Goal: Transaction & Acquisition: Purchase product/service

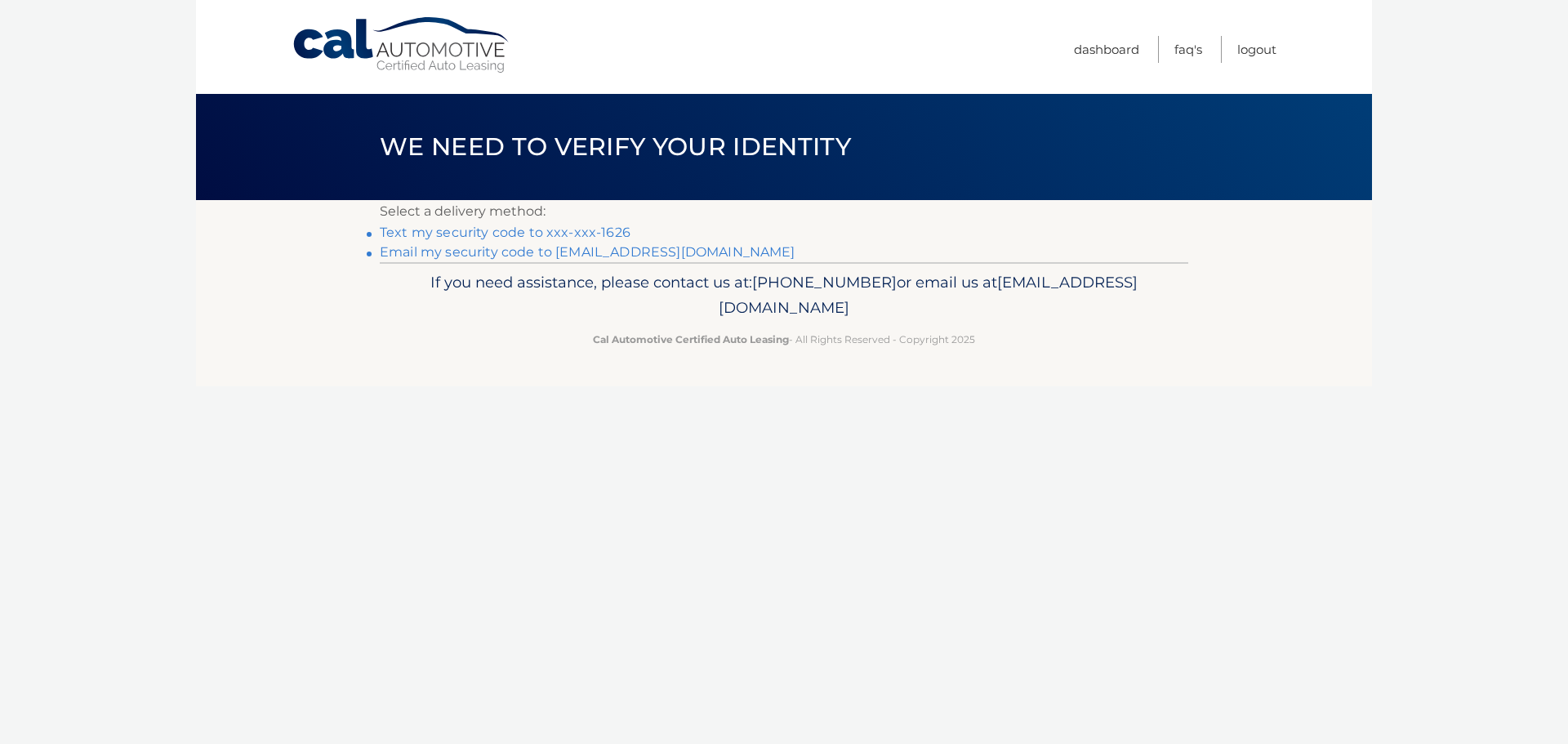
click at [513, 234] on link "Text my security code to xxx-xxx-1626" at bounding box center [505, 232] width 251 height 16
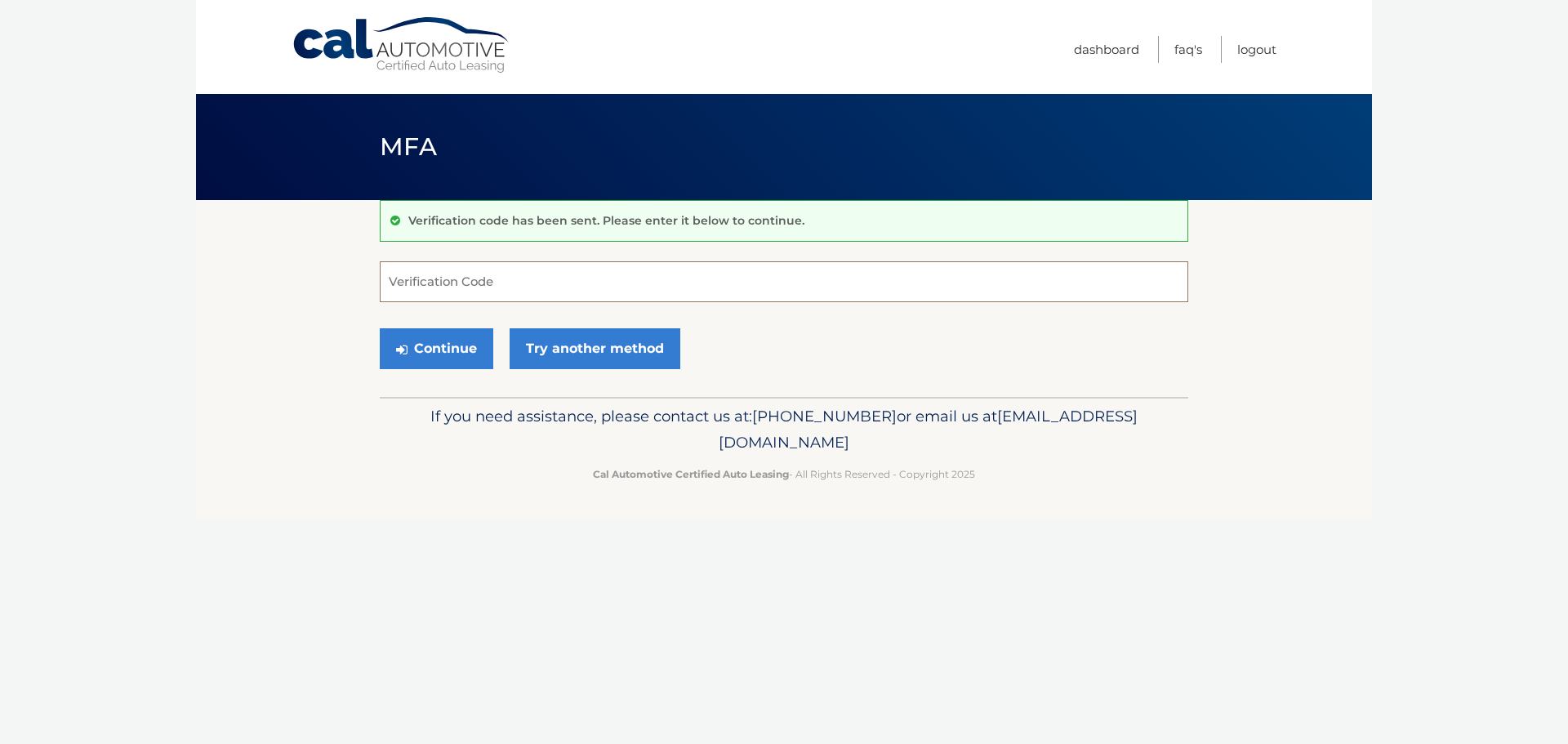
click at [421, 287] on input "Verification Code" at bounding box center [783, 281] width 808 height 41
type input "051574"
click at [379, 328] on button "Continue" at bounding box center [436, 348] width 113 height 41
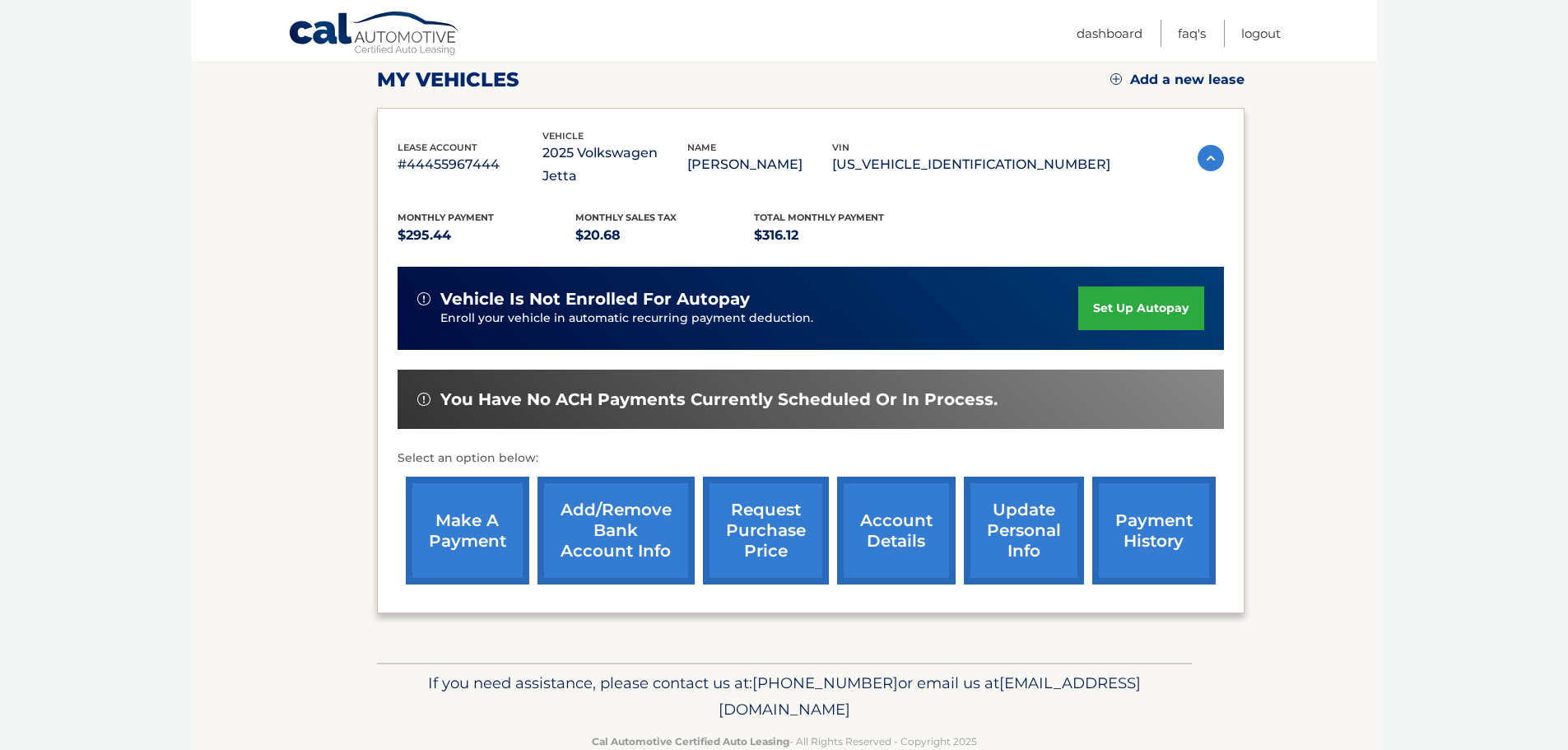
scroll to position [247, 0]
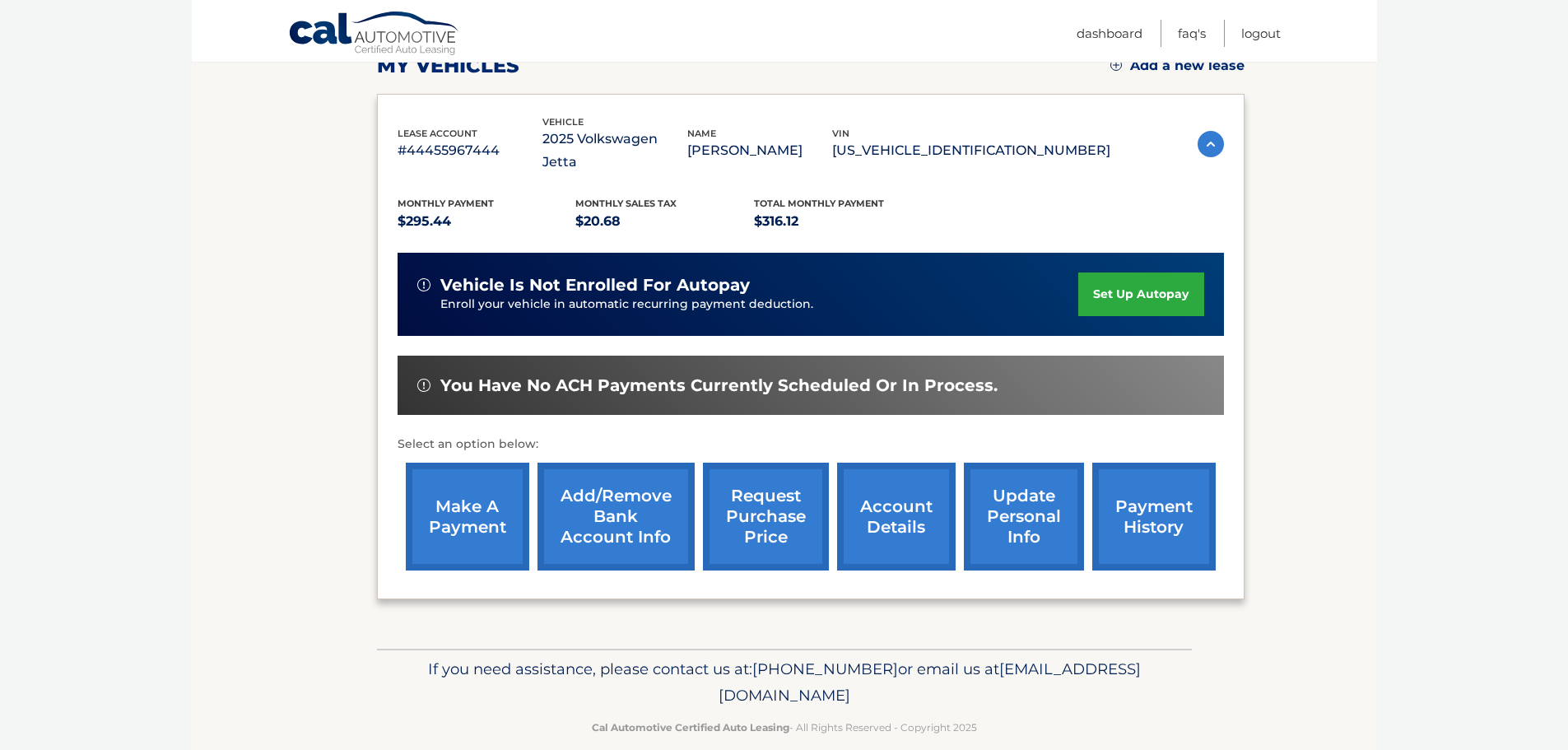
click at [1158, 490] on link "payment history" at bounding box center [1154, 517] width 124 height 108
click at [1161, 486] on link "payment history" at bounding box center [1154, 517] width 124 height 108
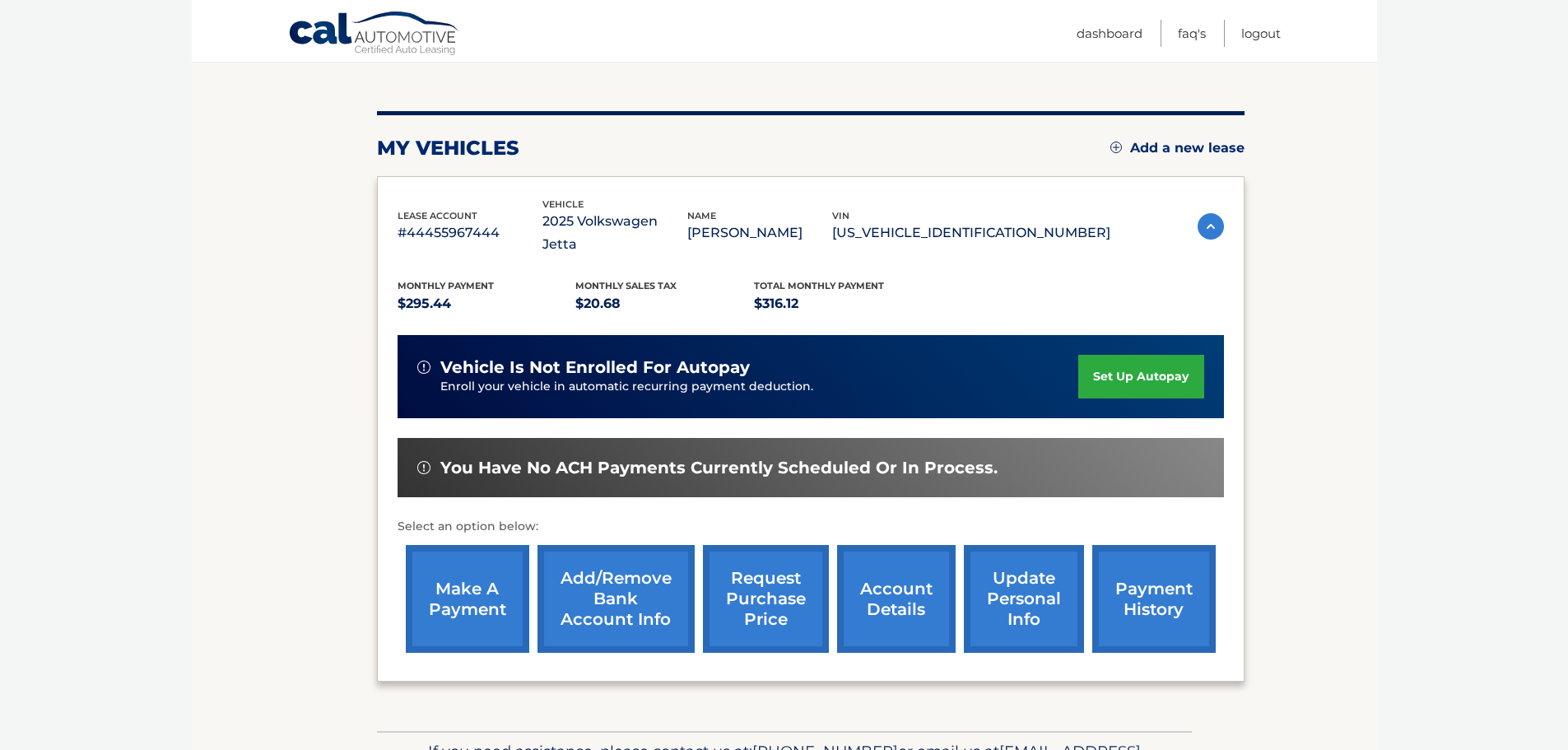
scroll to position [247, 0]
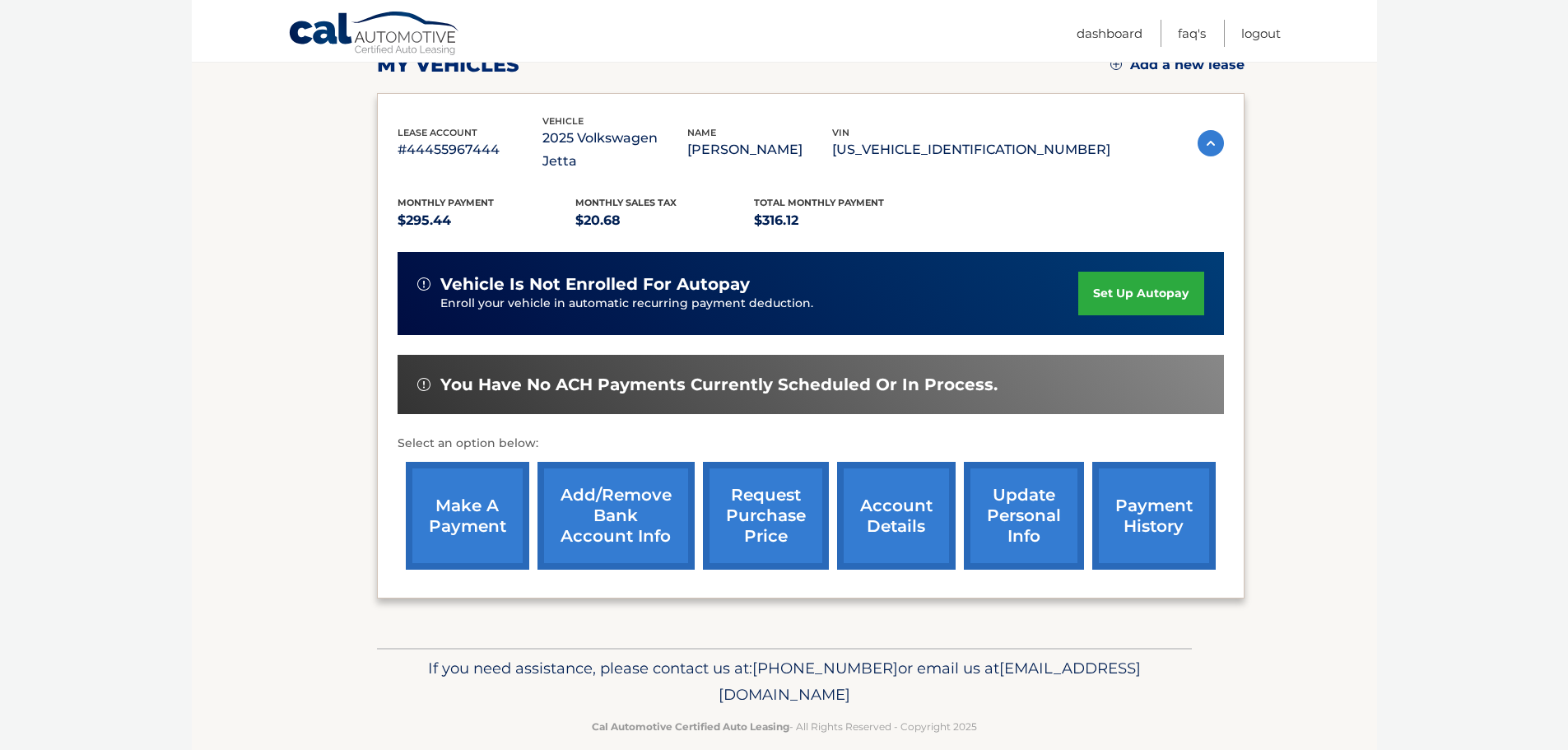
click at [468, 494] on link "make a payment" at bounding box center [468, 516] width 124 height 108
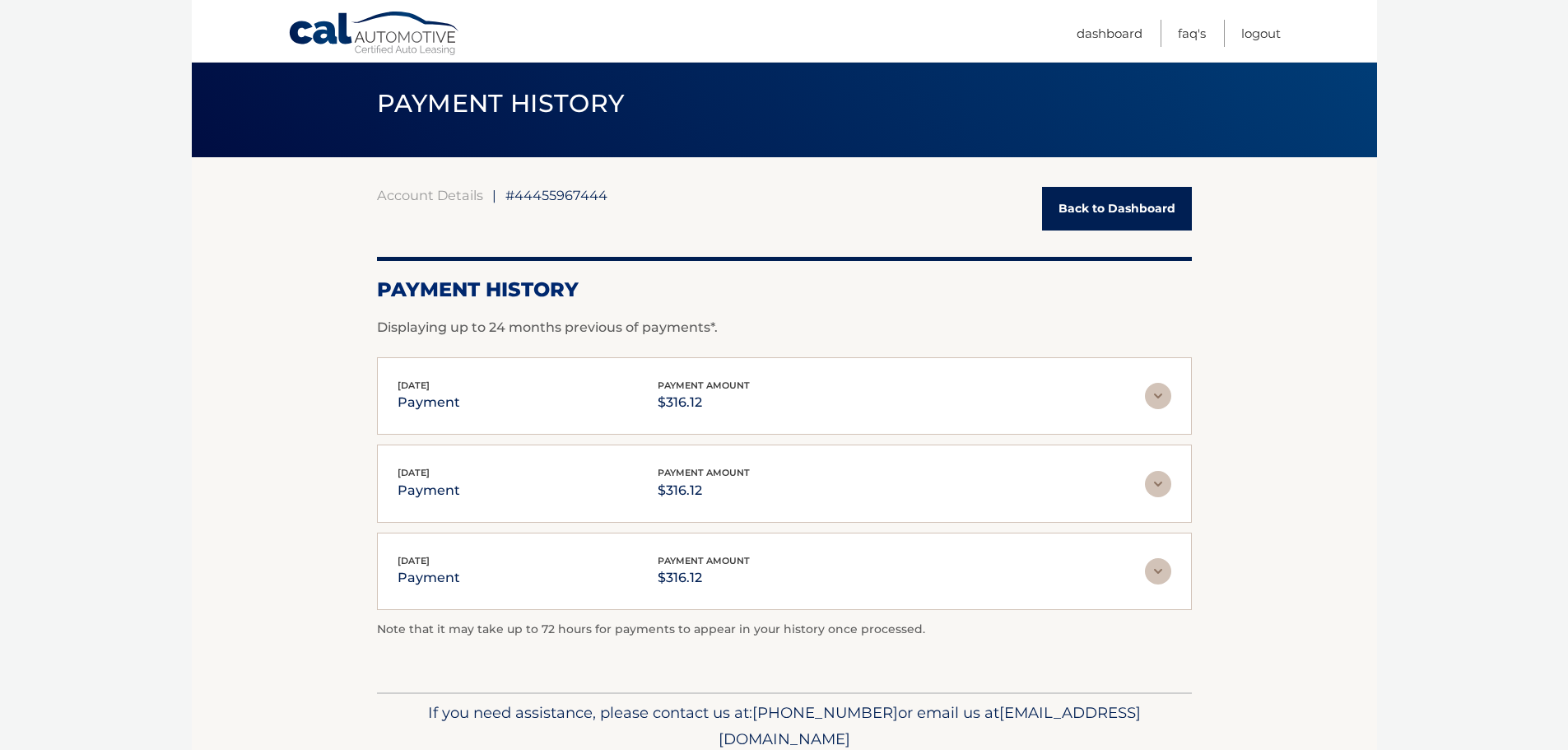
scroll to position [82, 0]
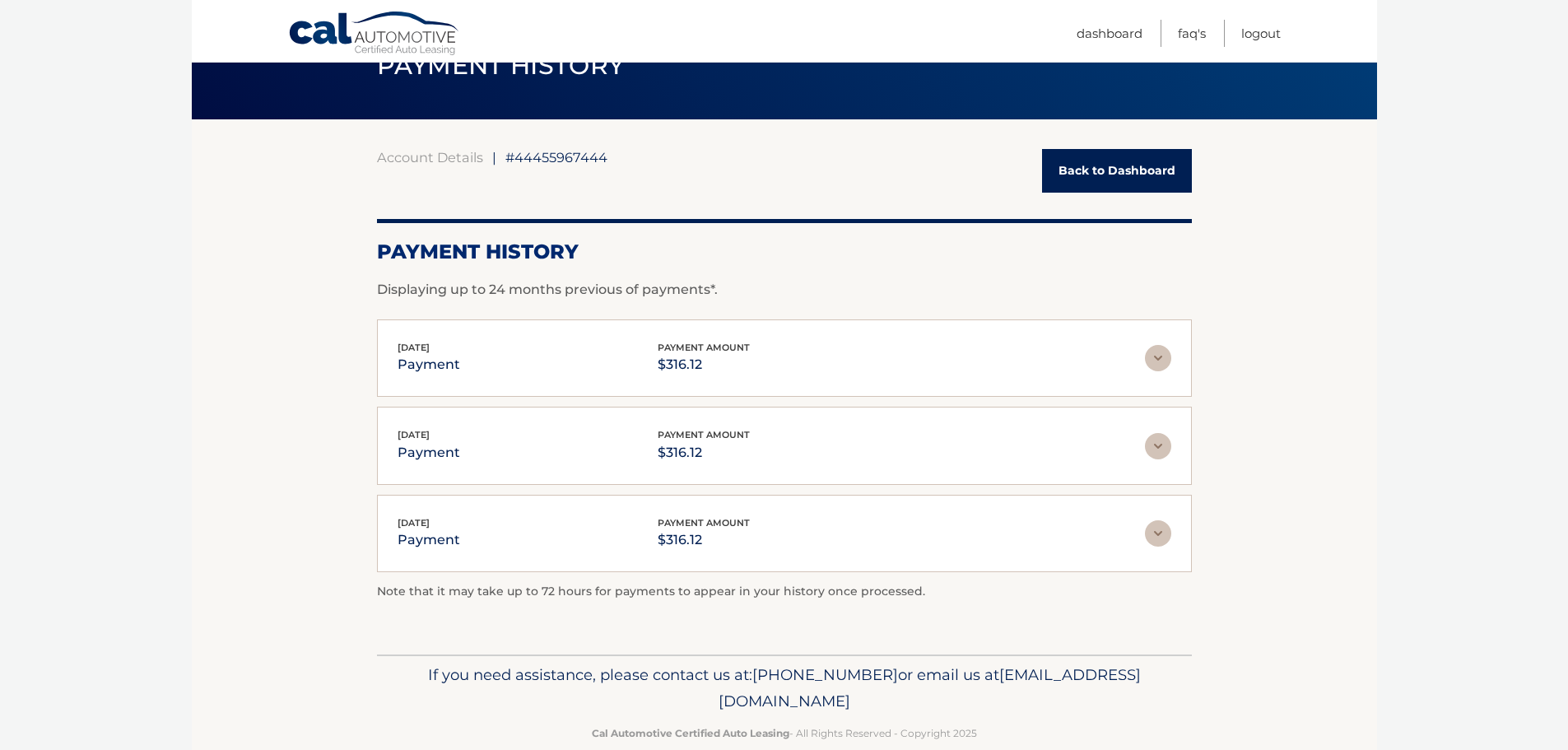
click at [1157, 357] on img at bounding box center [1158, 358] width 26 height 26
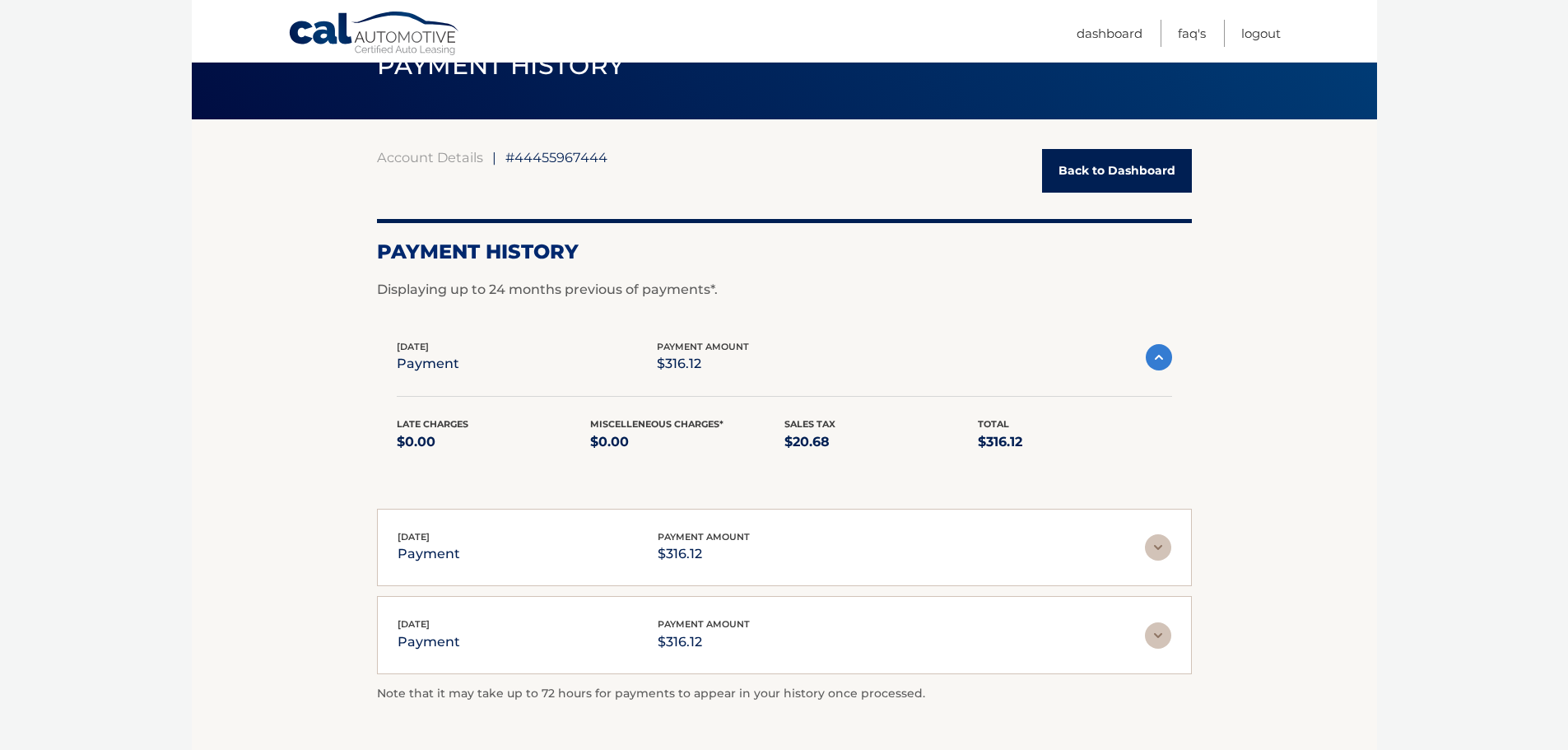
click at [1157, 357] on img at bounding box center [1159, 357] width 26 height 26
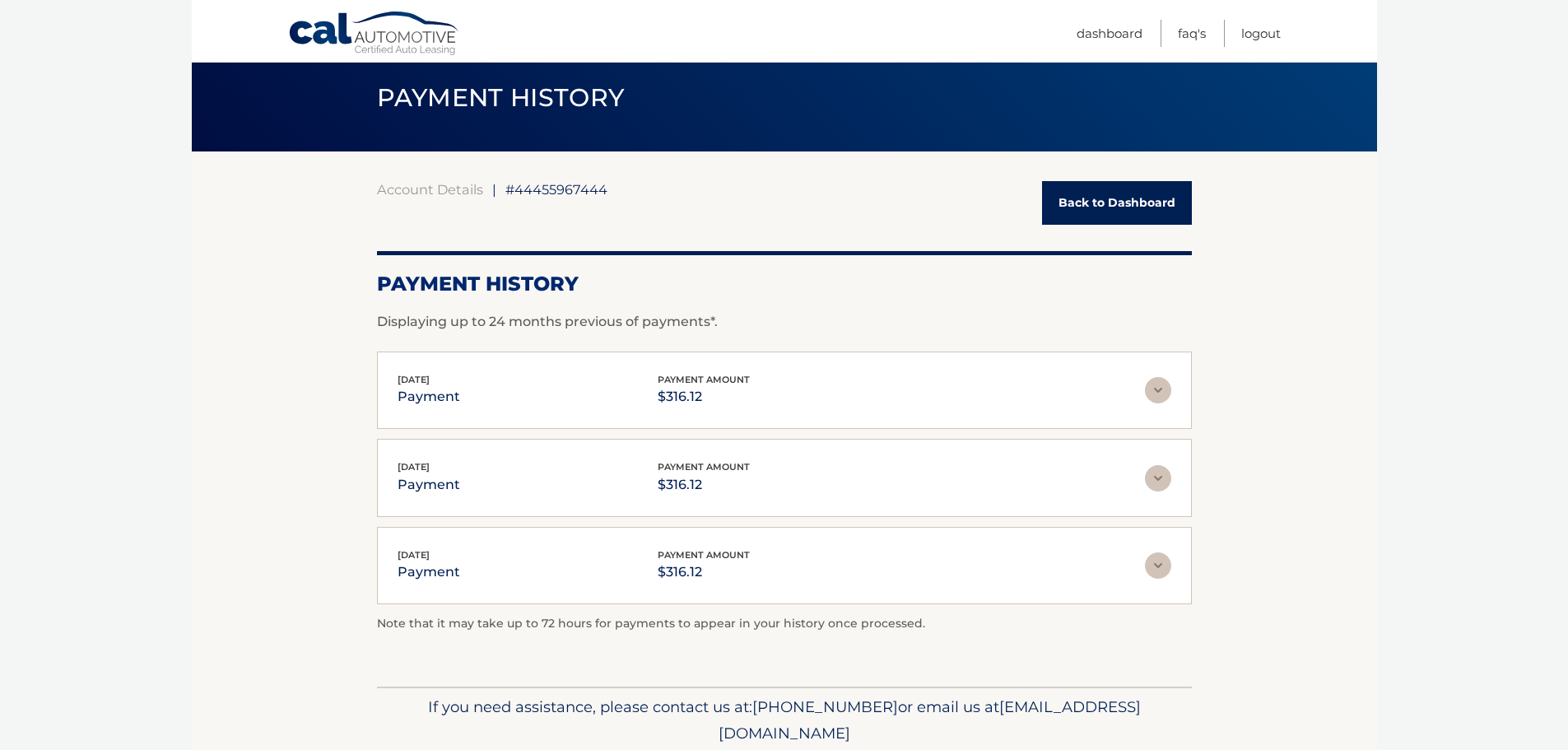
scroll to position [0, 0]
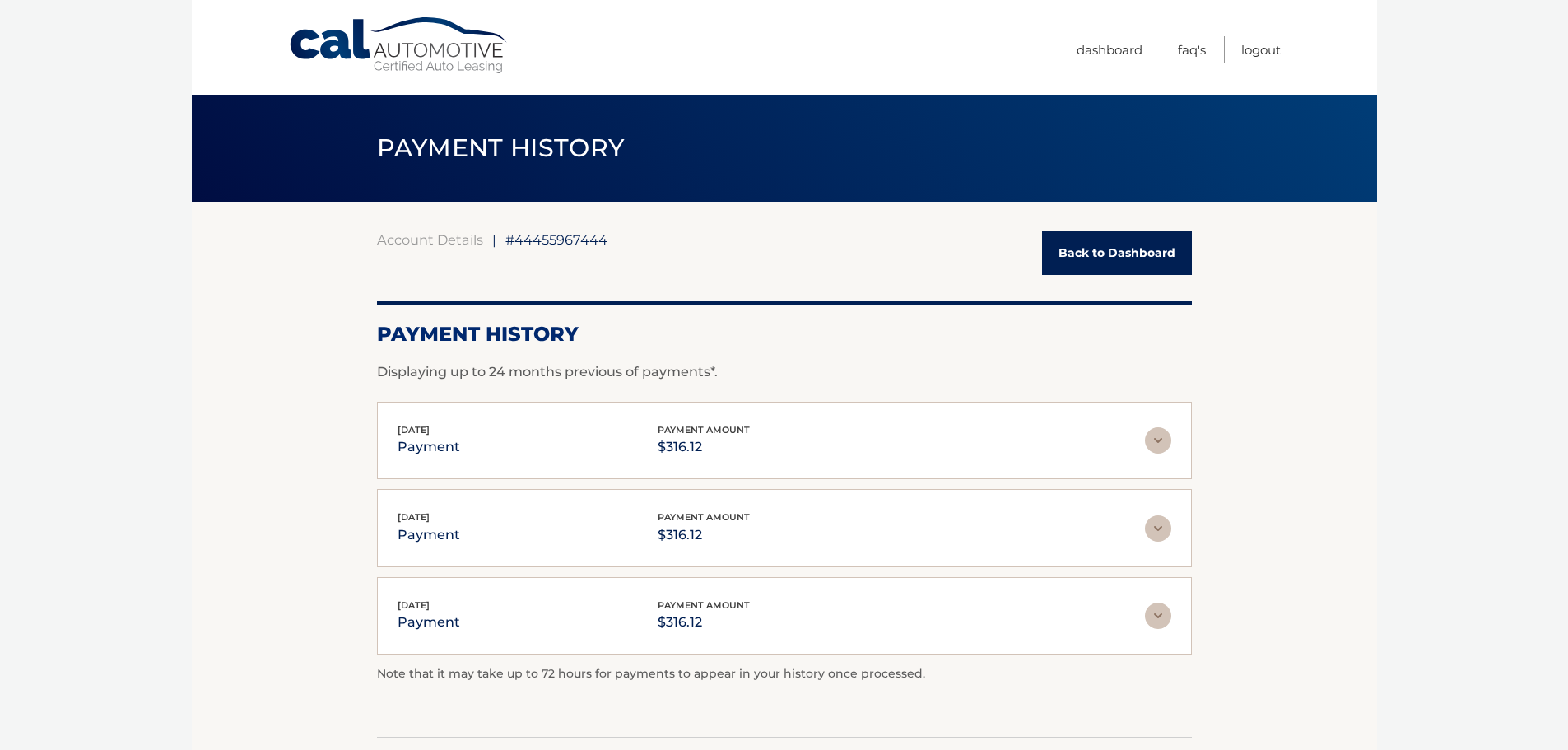
click at [1161, 442] on img at bounding box center [1158, 440] width 26 height 26
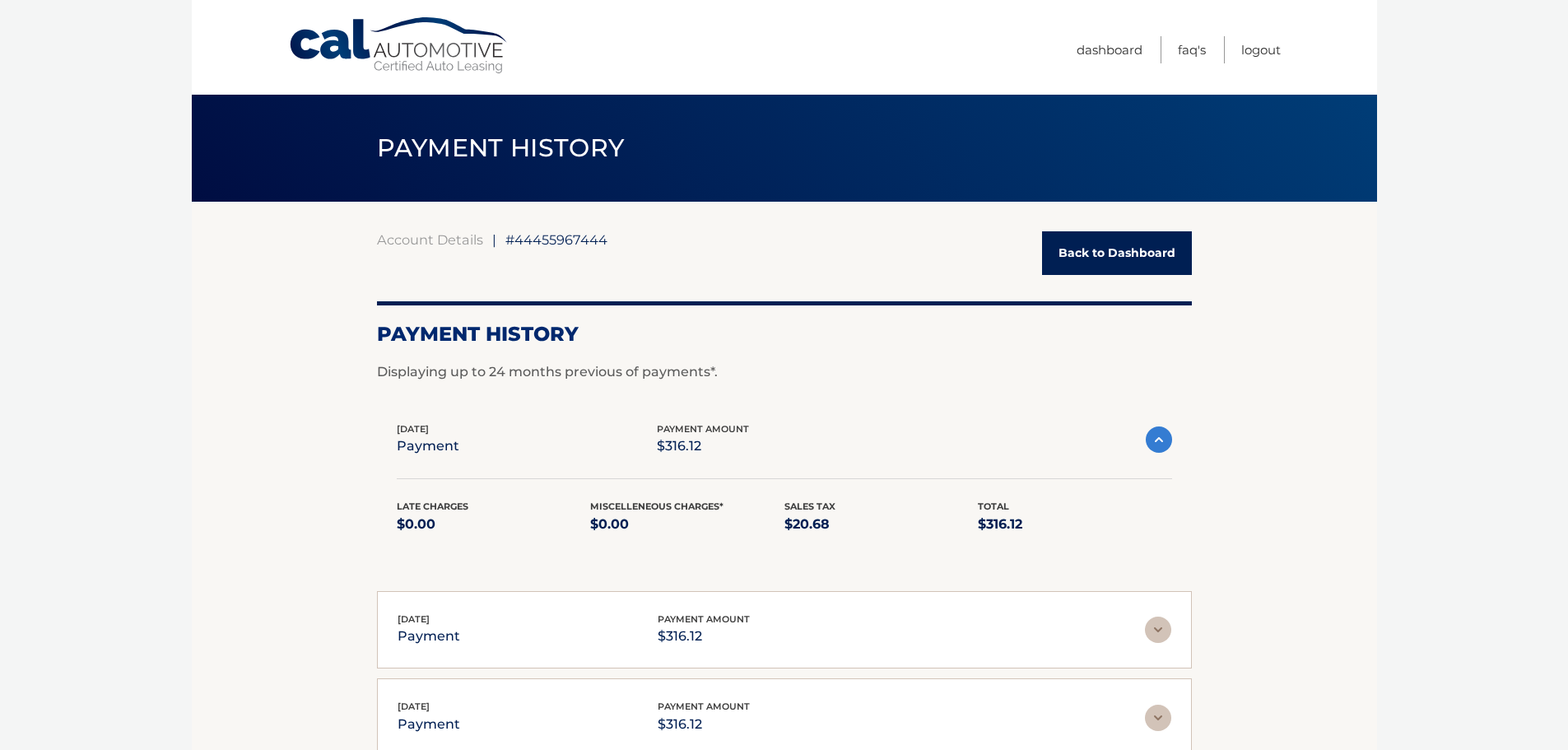
click at [1161, 442] on img at bounding box center [1159, 439] width 26 height 26
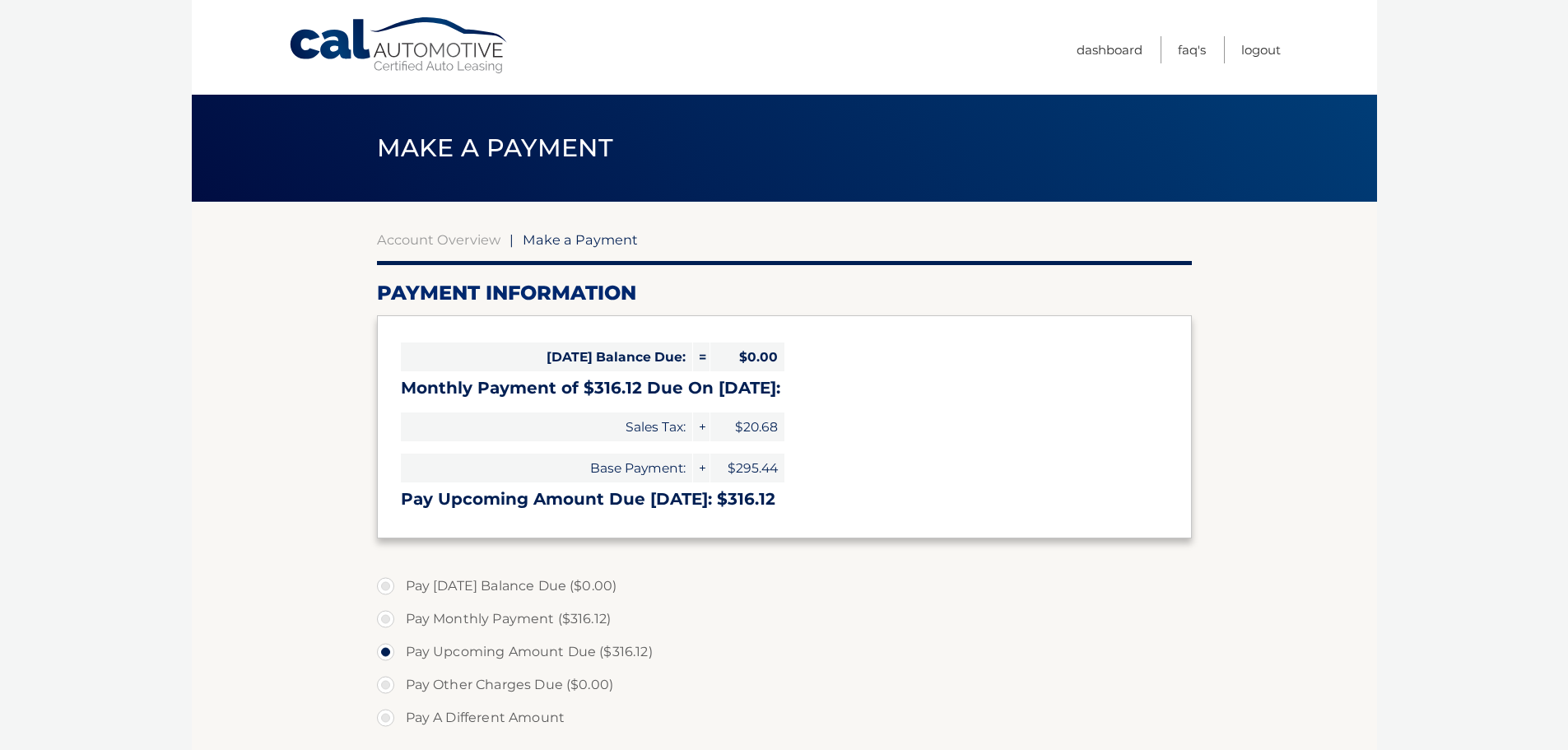
select select "NjI4MDBmZjgtYzEyMS00ZGJiLTk2ZmEtMTY2OGU3NDBiODY0"
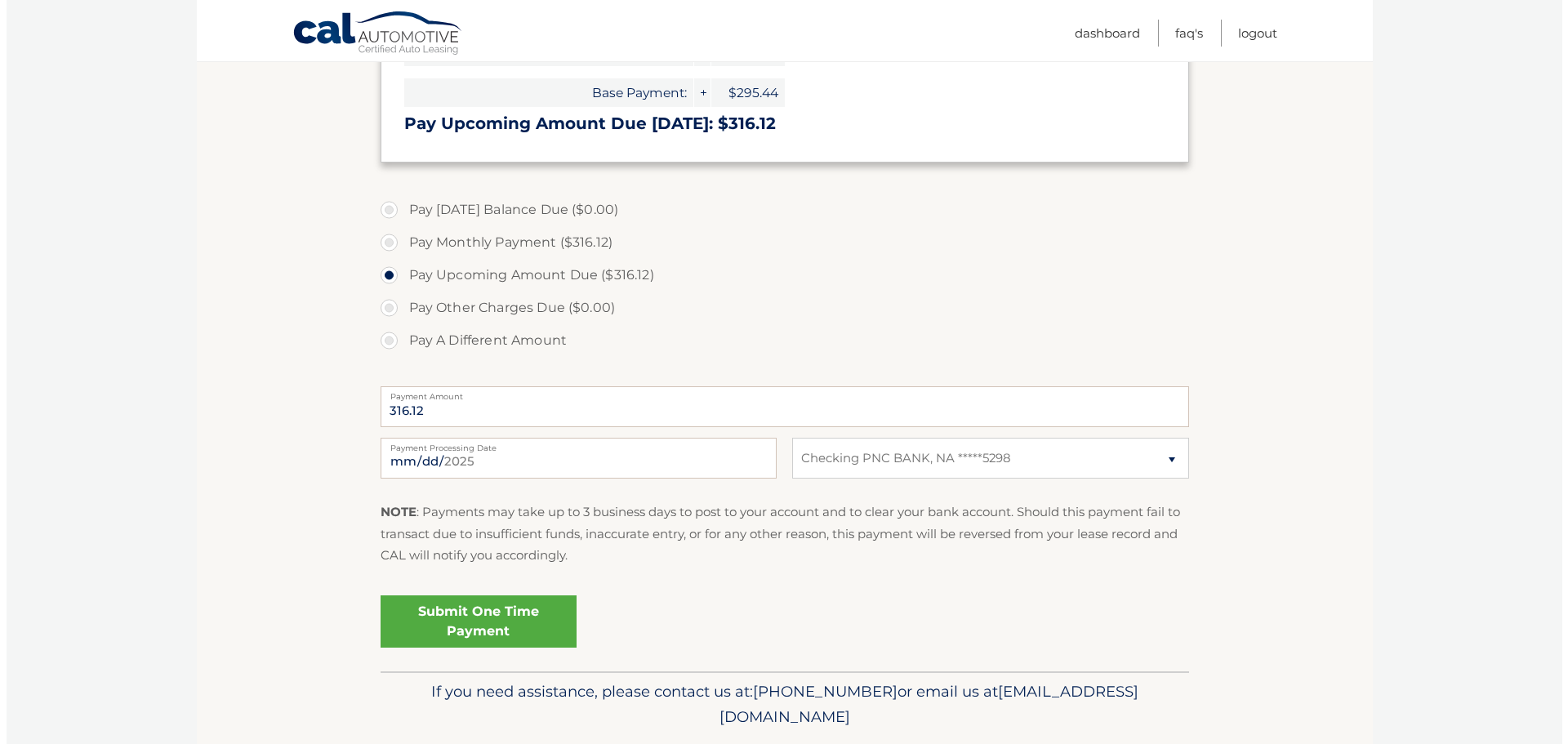
scroll to position [408, 0]
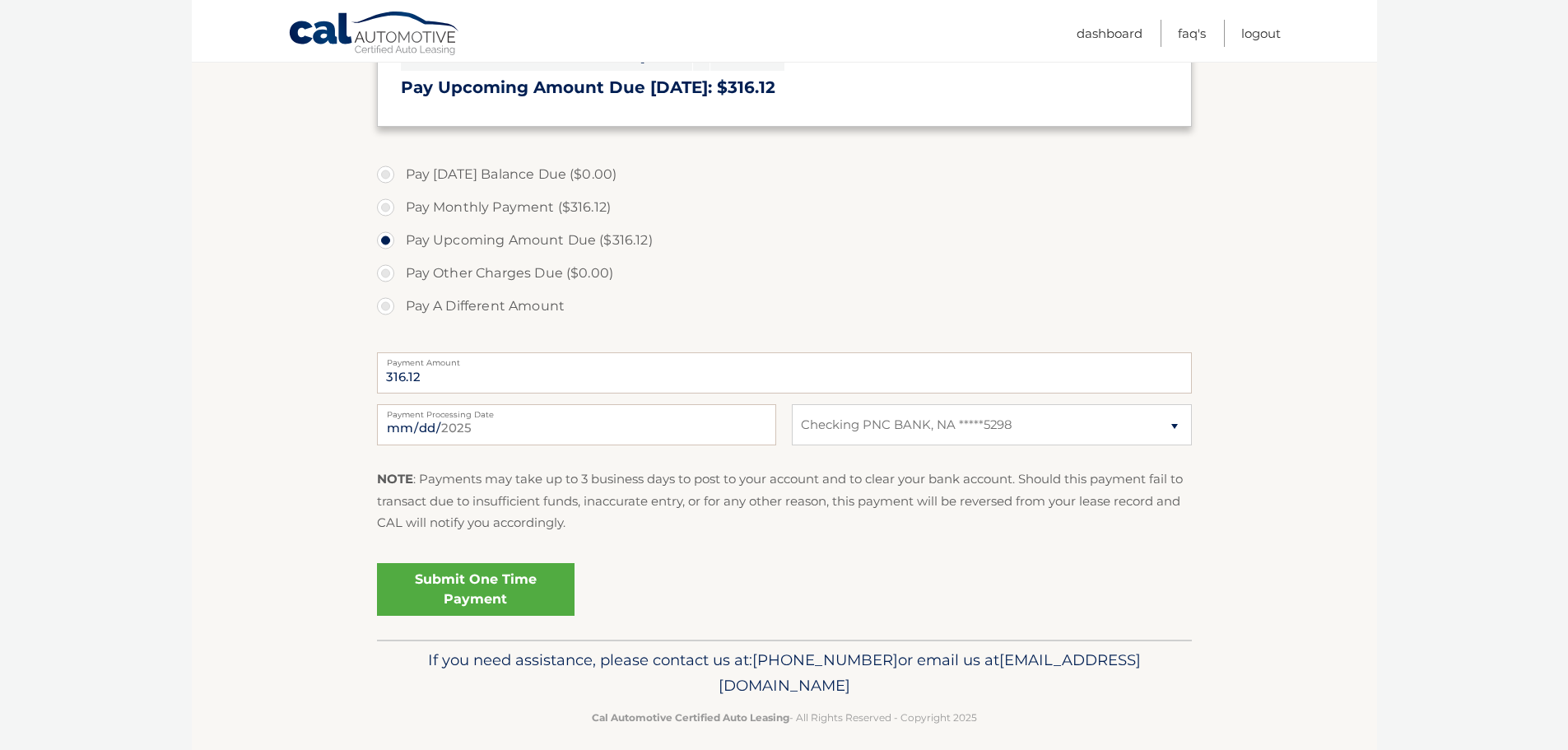
click at [495, 586] on link "Submit One Time Payment" at bounding box center [476, 589] width 198 height 52
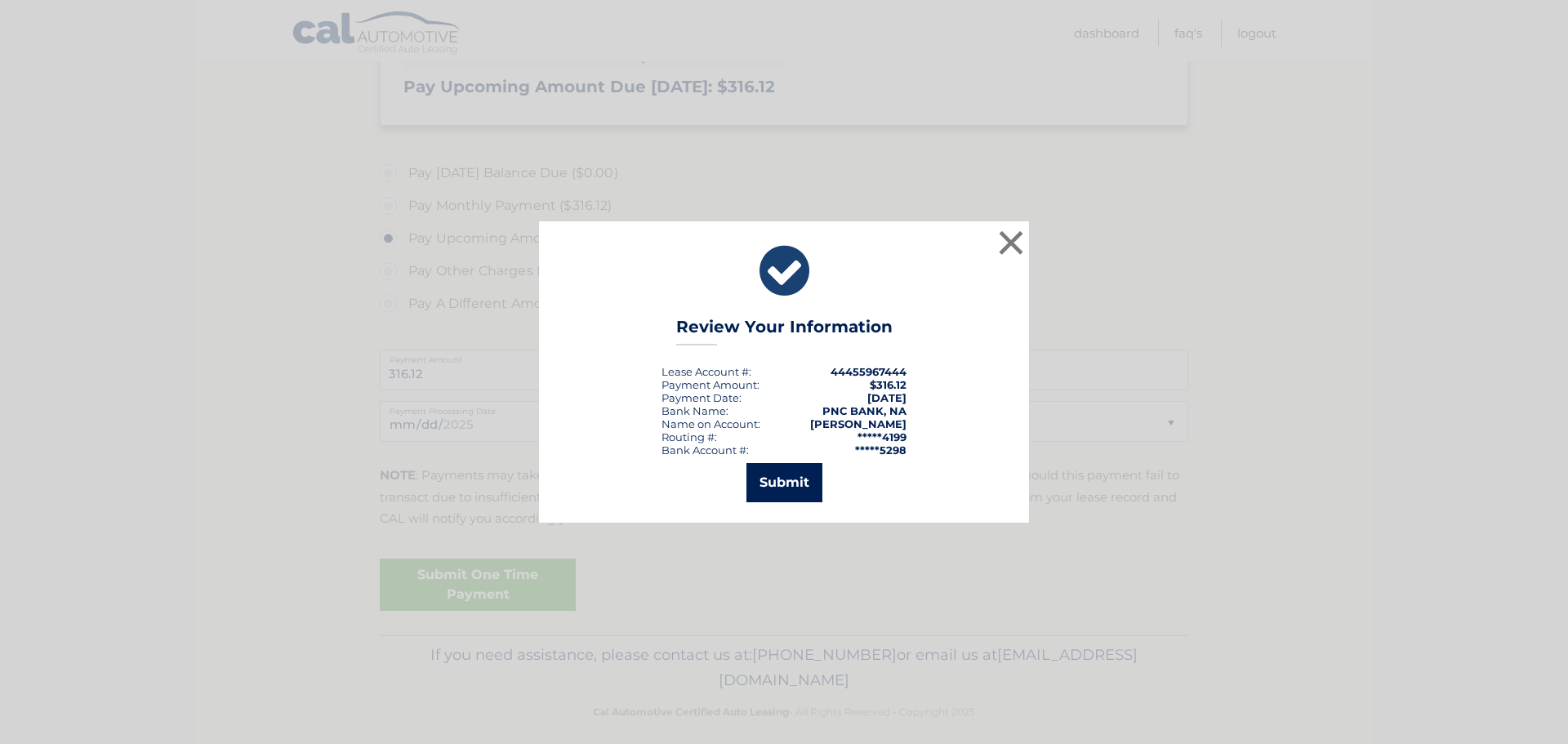
click at [787, 479] on button "Submit" at bounding box center [785, 482] width 76 height 39
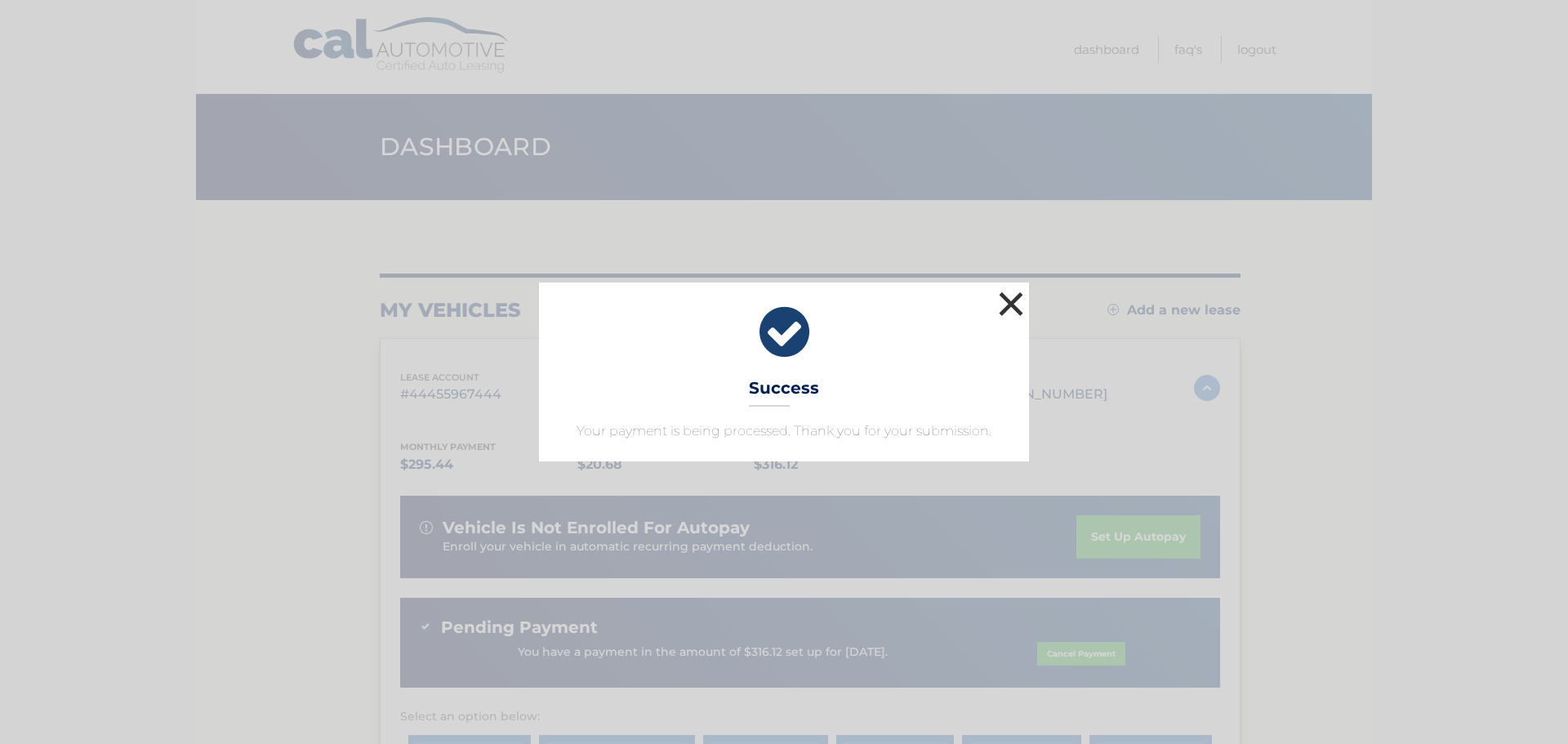
click at [1010, 302] on button "×" at bounding box center [1011, 304] width 33 height 33
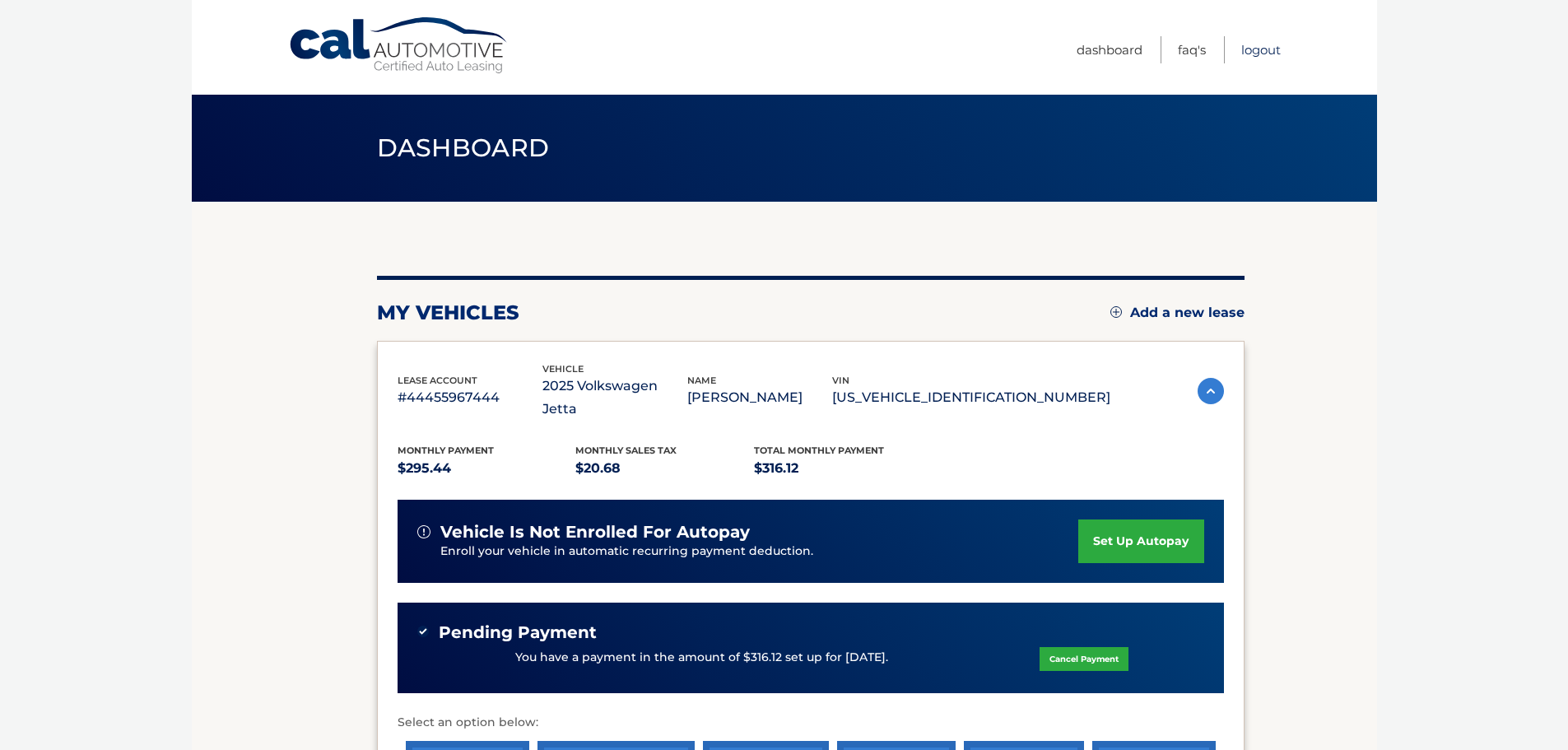
click at [1262, 52] on link "Logout" at bounding box center [1260, 50] width 39 height 27
